Goal: Task Accomplishment & Management: Use online tool/utility

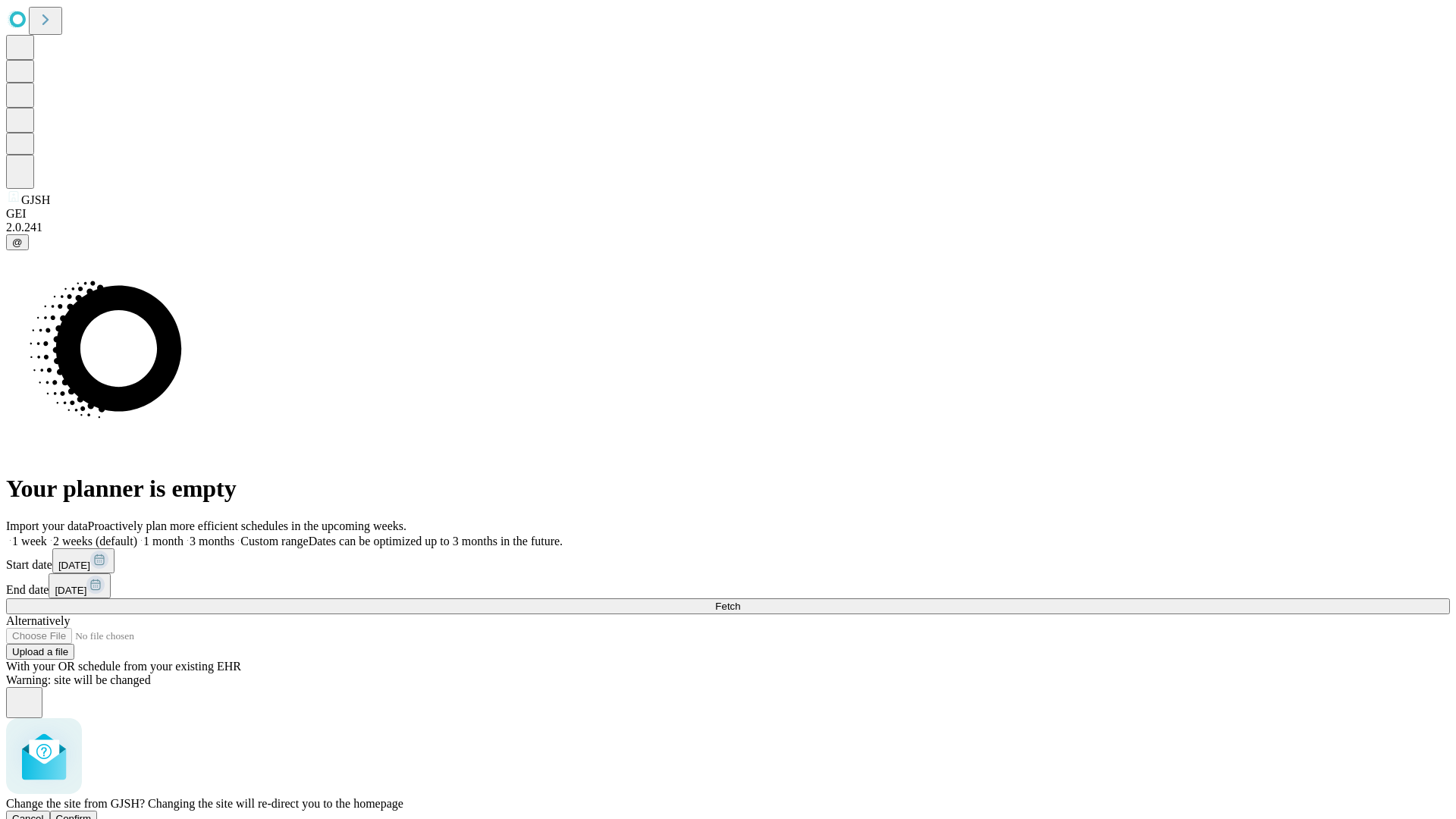
click at [92, 813] on span "Confirm" at bounding box center [74, 818] width 36 height 11
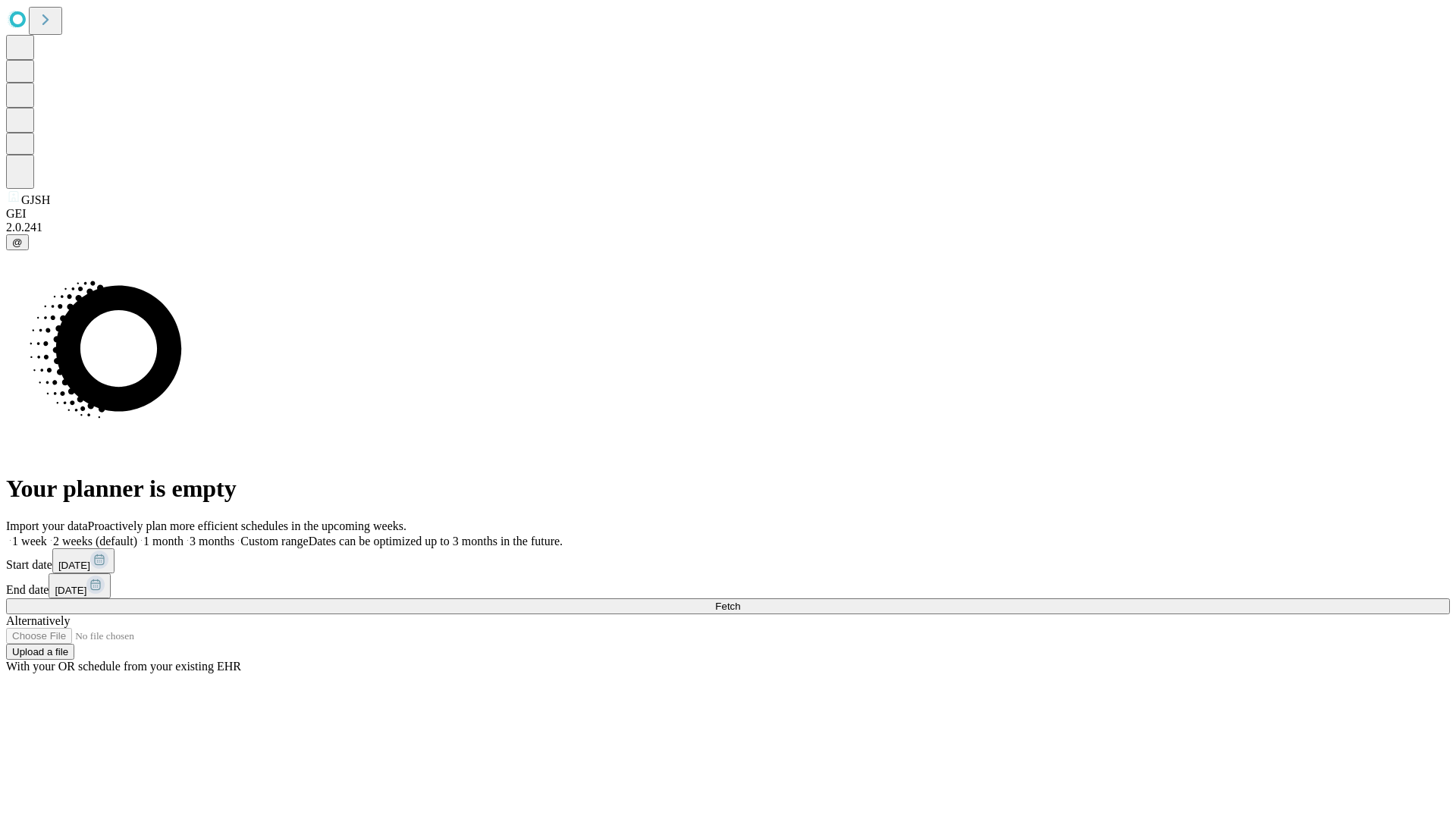
click at [47, 534] on label "1 week" at bounding box center [27, 541] width 41 height 13
click at [740, 601] on span "Fetch" at bounding box center [728, 606] width 25 height 11
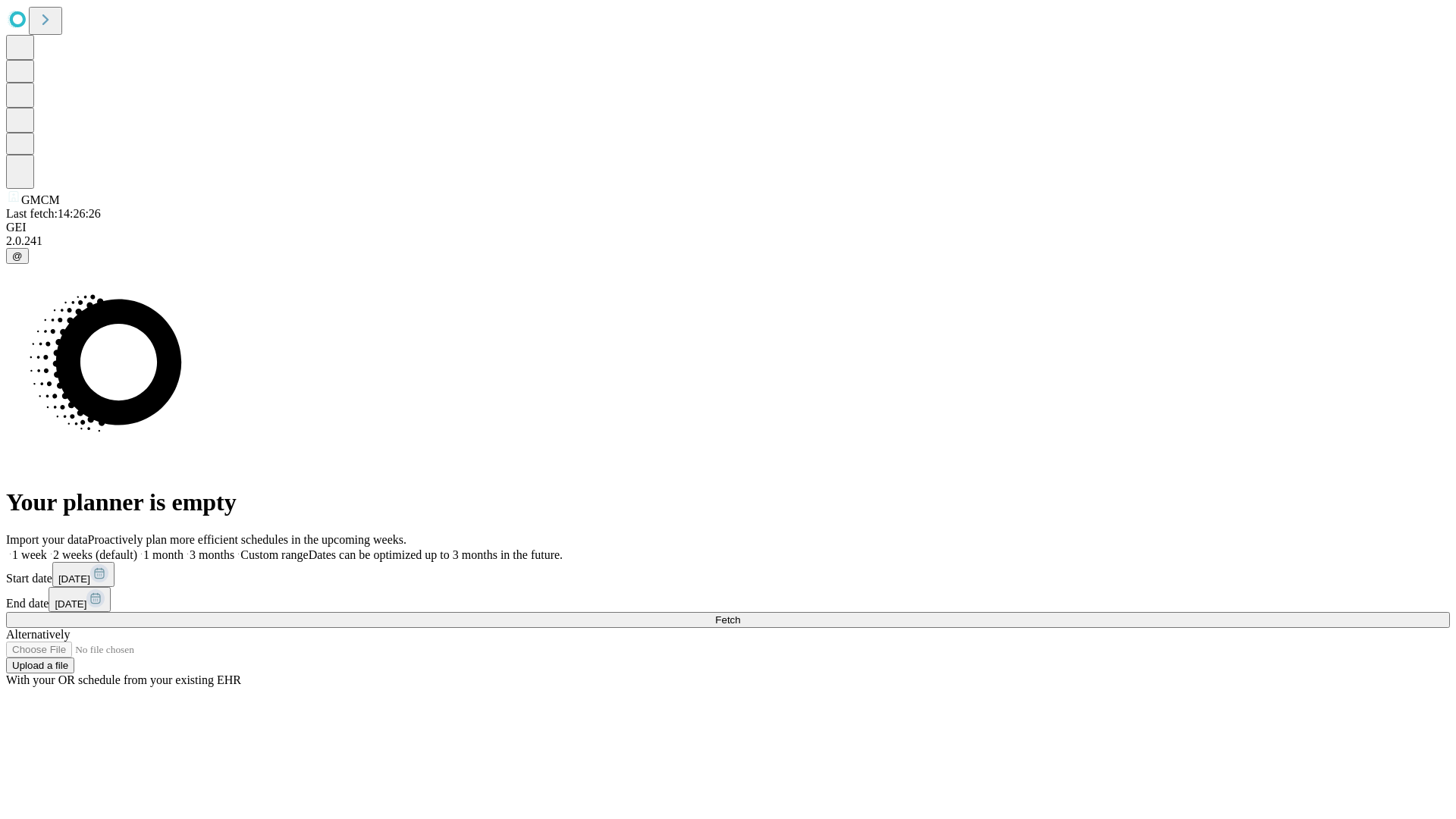
click at [47, 549] on label "1 week" at bounding box center [27, 555] width 41 height 13
click at [740, 614] on span "Fetch" at bounding box center [728, 620] width 25 height 11
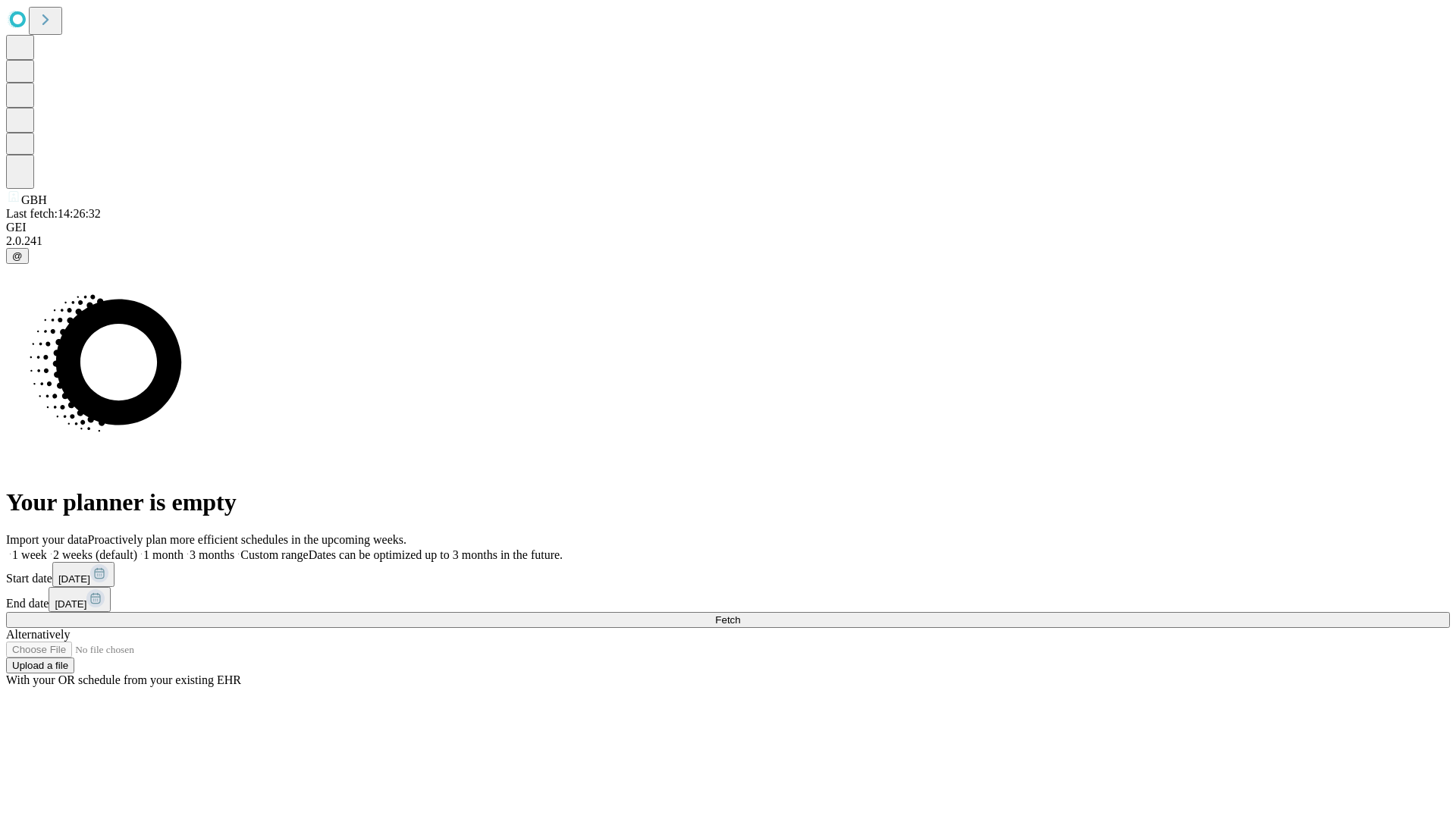
click at [47, 549] on label "1 week" at bounding box center [27, 555] width 41 height 13
click at [740, 614] on span "Fetch" at bounding box center [728, 620] width 25 height 11
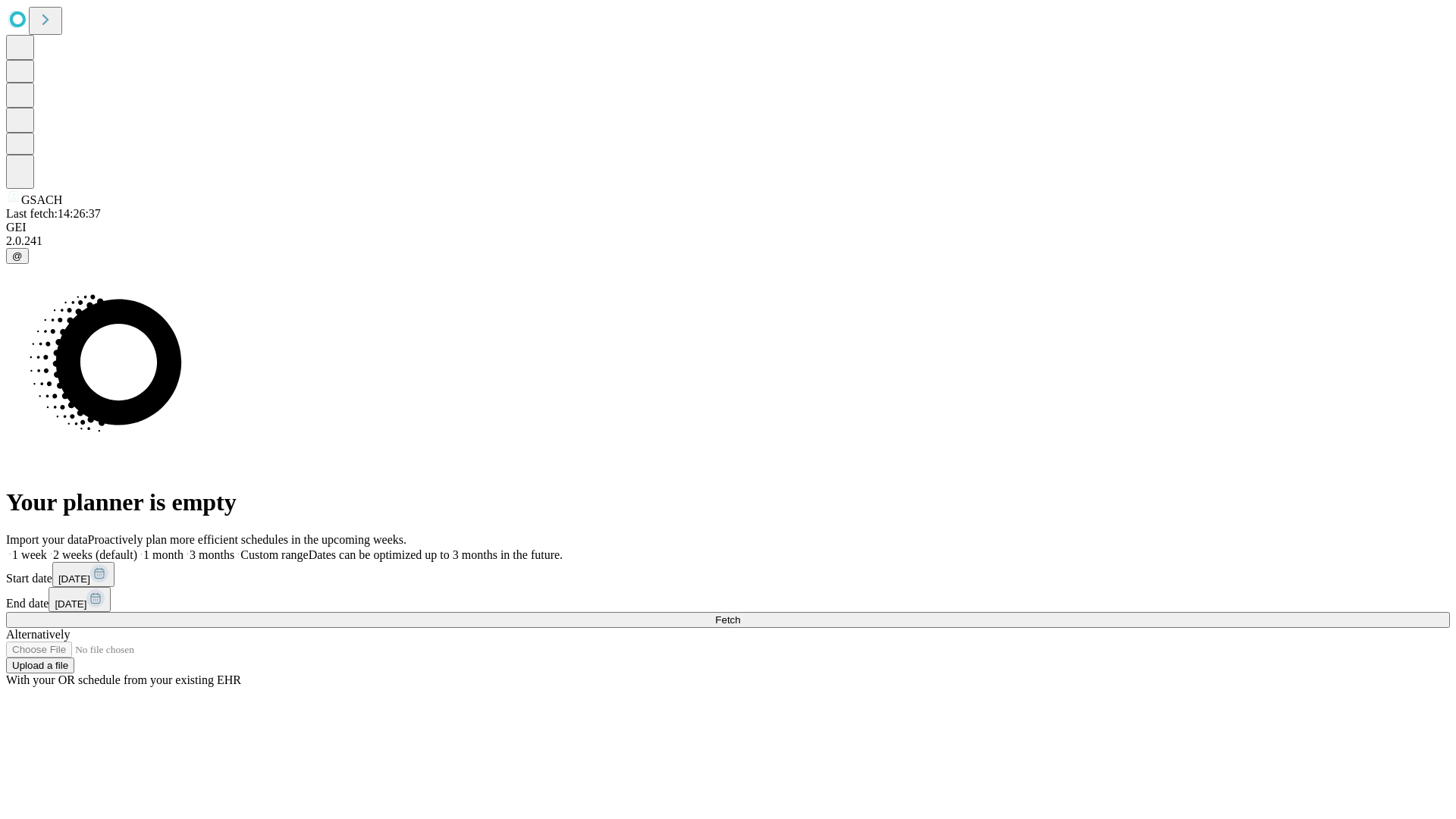
click at [47, 549] on label "1 week" at bounding box center [27, 555] width 41 height 13
click at [740, 614] on span "Fetch" at bounding box center [728, 620] width 25 height 11
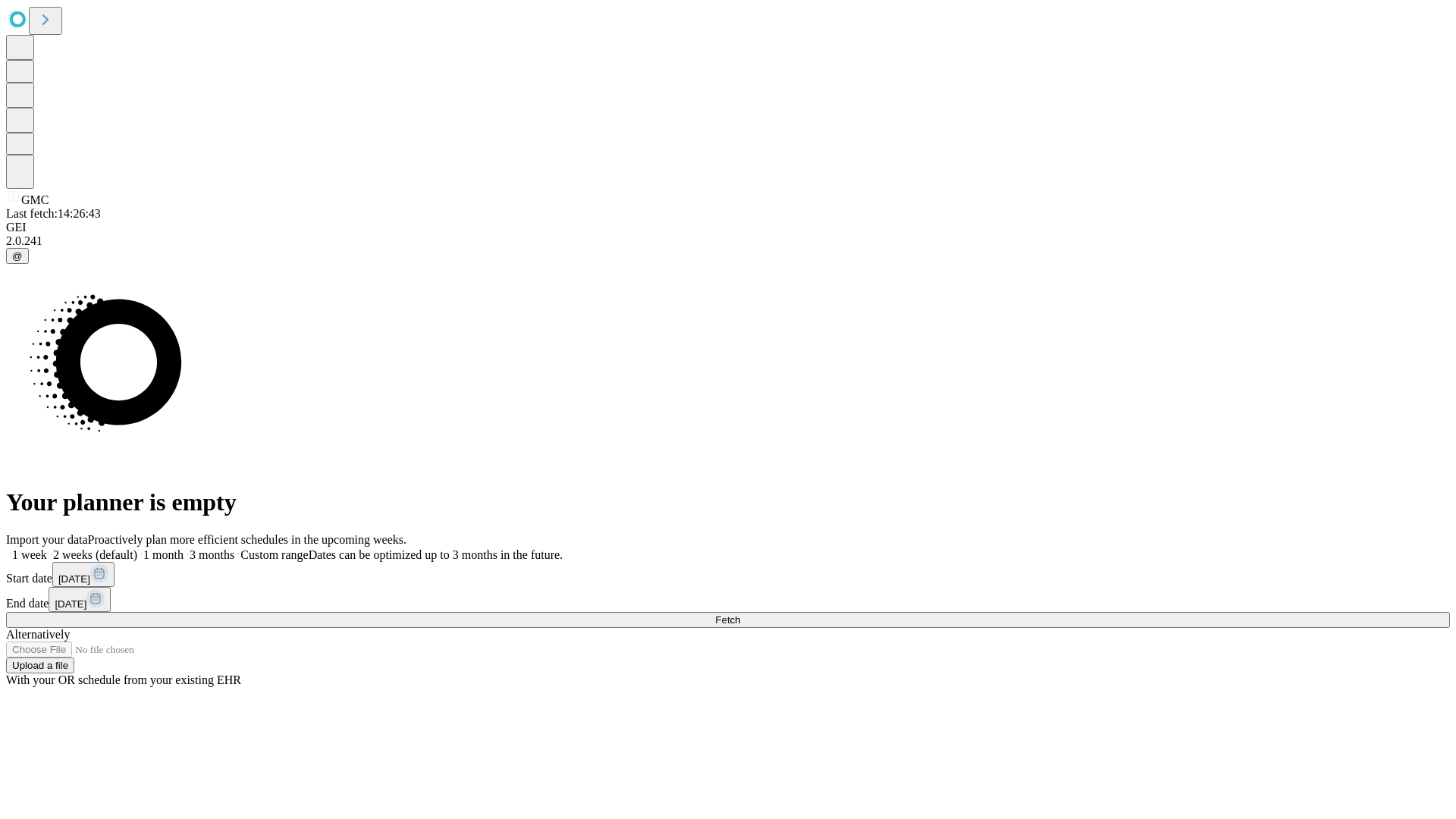
click at [47, 549] on label "1 week" at bounding box center [27, 555] width 41 height 13
click at [740, 614] on span "Fetch" at bounding box center [728, 620] width 25 height 11
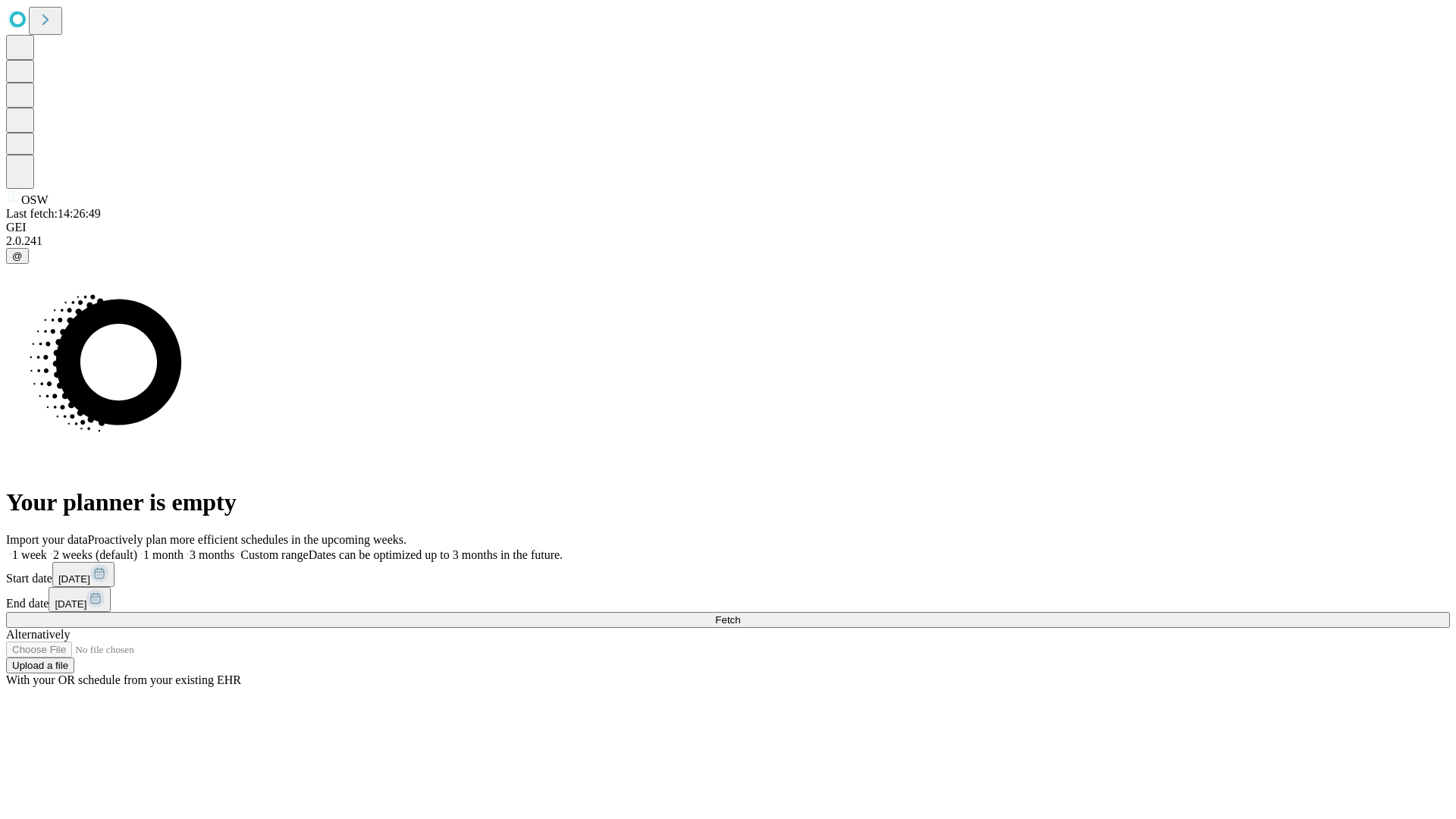
click at [47, 549] on label "1 week" at bounding box center [27, 555] width 41 height 13
click at [740, 614] on span "Fetch" at bounding box center [728, 620] width 25 height 11
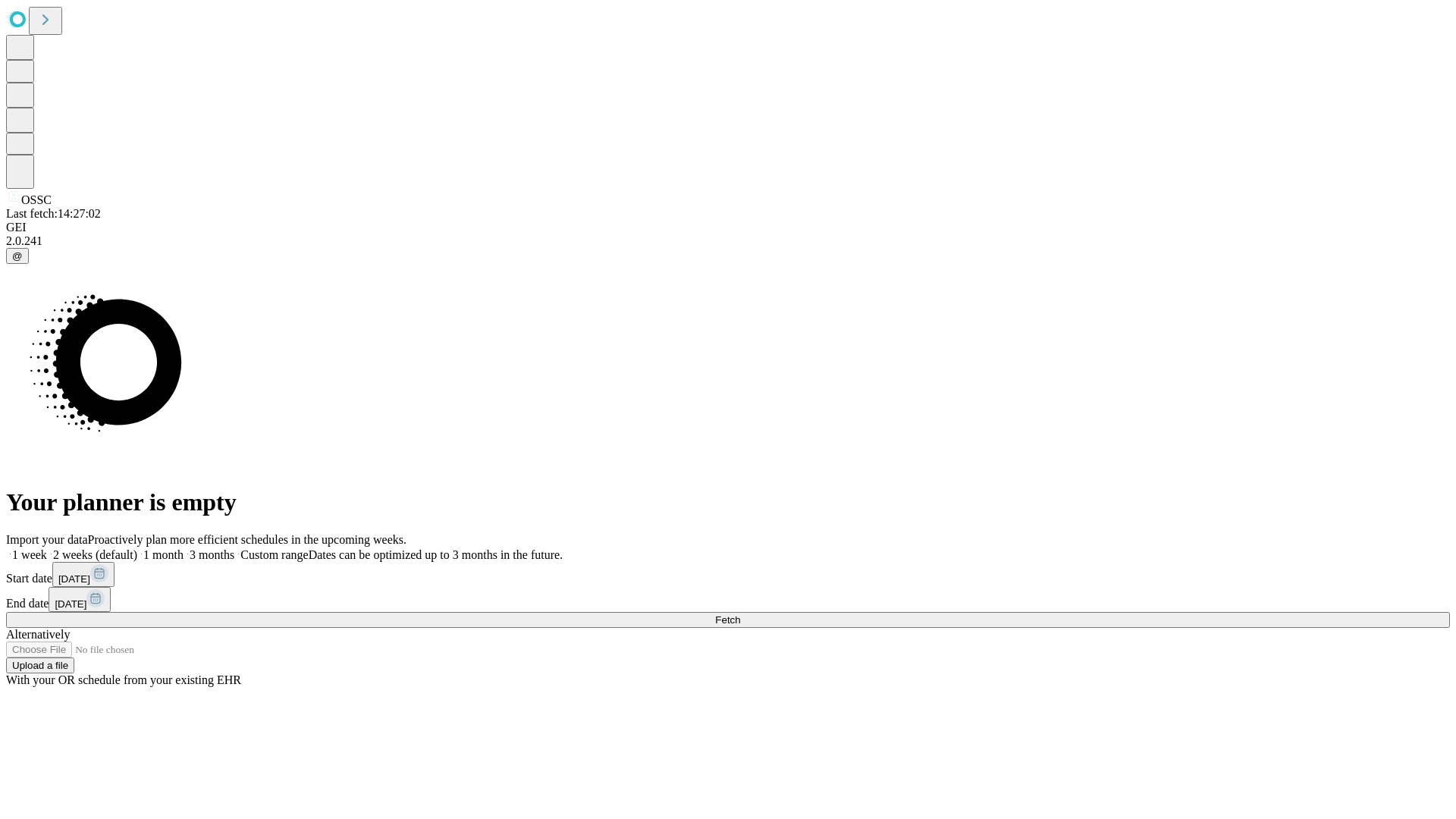
click at [47, 549] on label "1 week" at bounding box center [27, 555] width 41 height 13
click at [740, 614] on span "Fetch" at bounding box center [728, 620] width 25 height 11
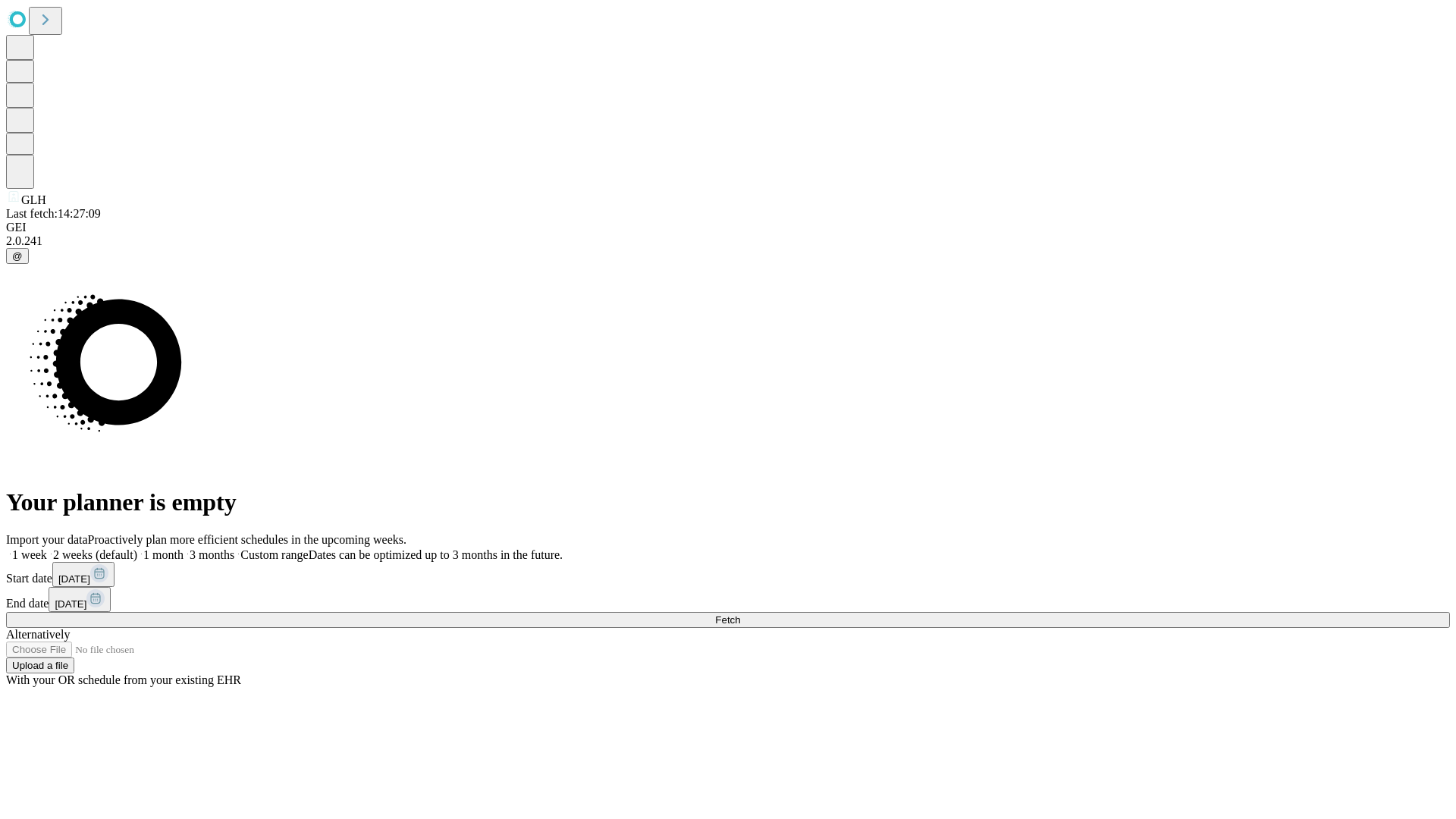
click at [47, 549] on label "1 week" at bounding box center [27, 555] width 41 height 13
click at [740, 614] on span "Fetch" at bounding box center [728, 620] width 25 height 11
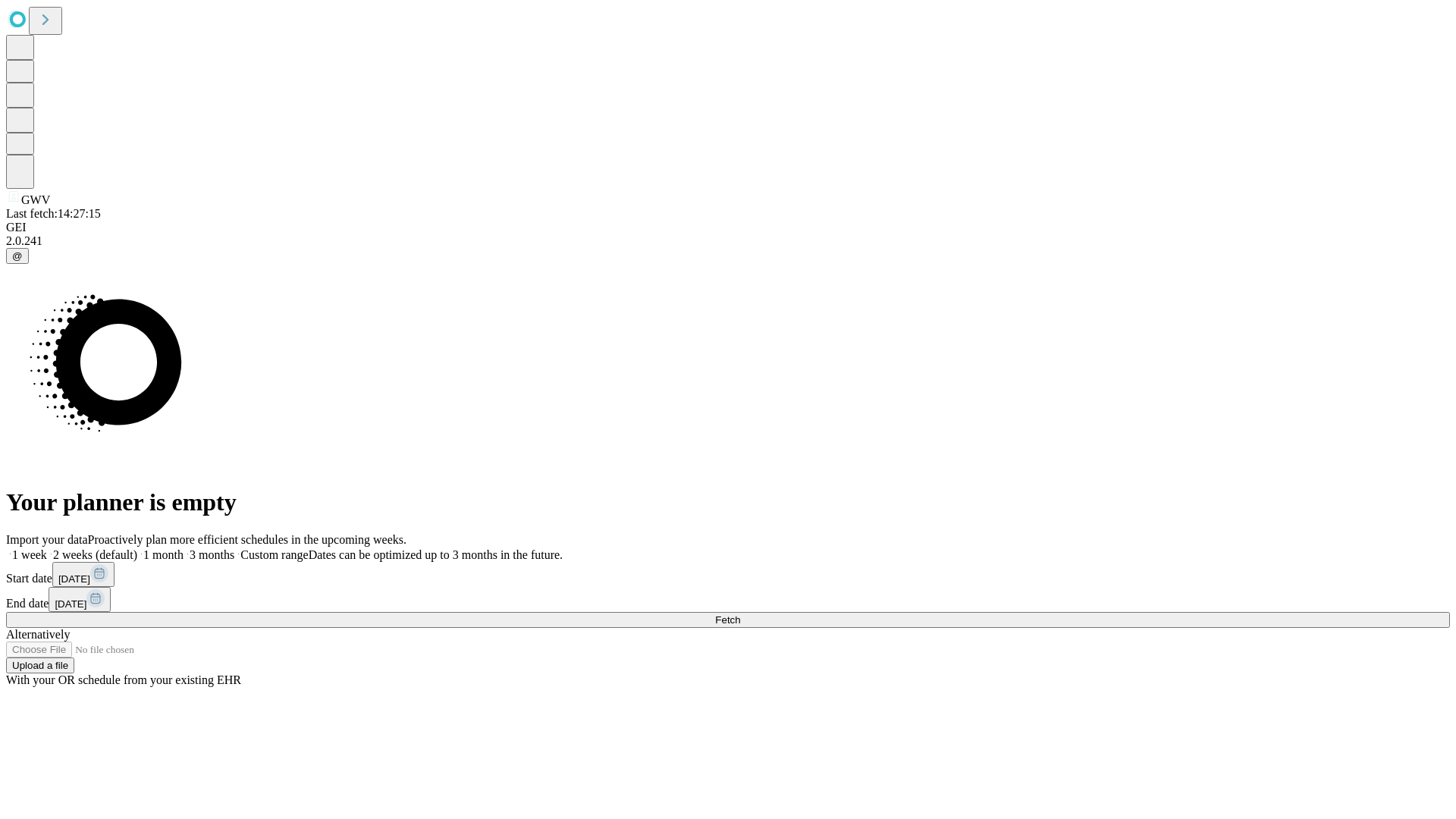
click at [740, 614] on span "Fetch" at bounding box center [728, 620] width 25 height 11
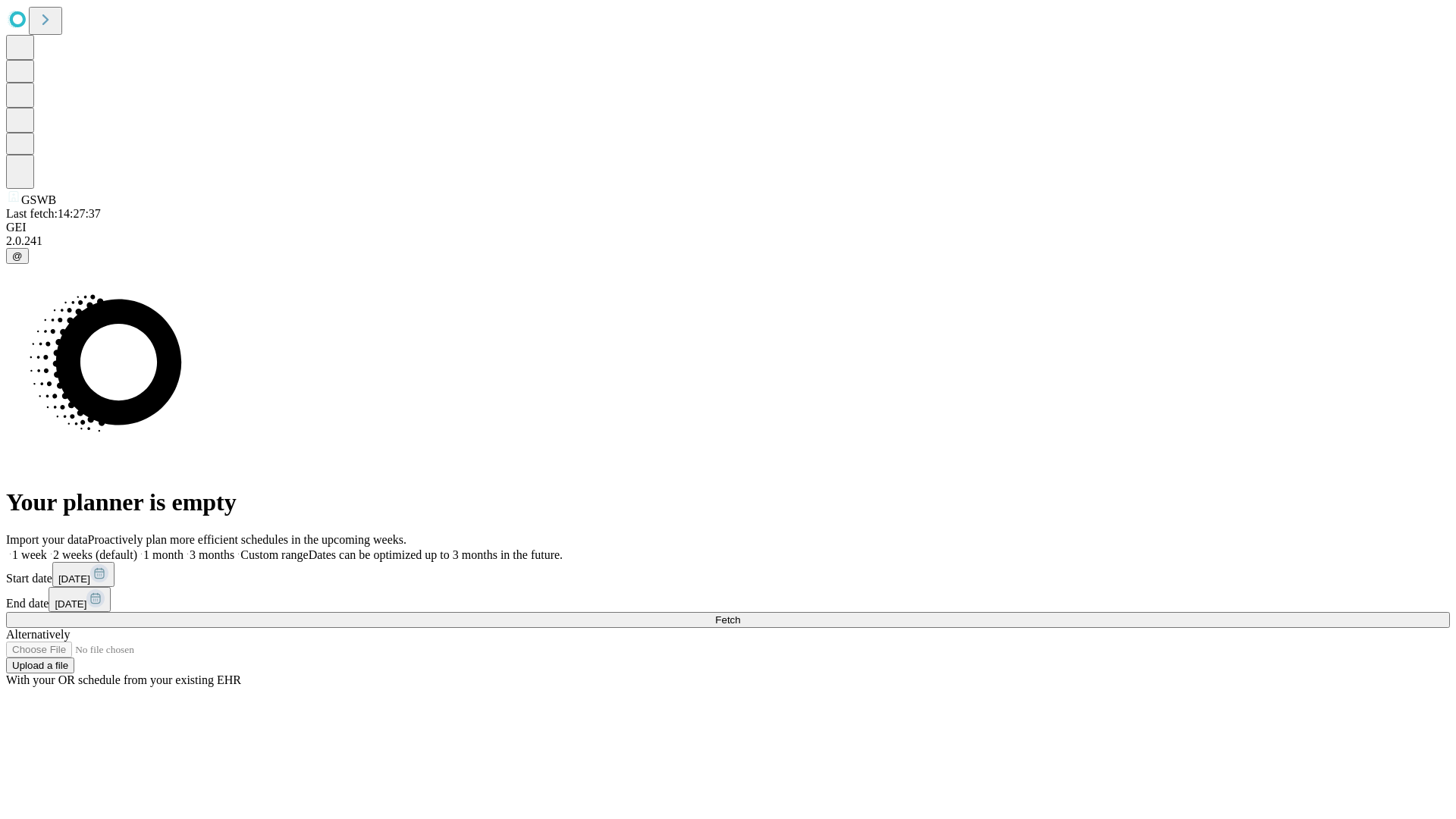
click at [47, 549] on label "1 week" at bounding box center [27, 555] width 41 height 13
click at [740, 614] on span "Fetch" at bounding box center [728, 620] width 25 height 11
